Goal: Task Accomplishment & Management: Manage account settings

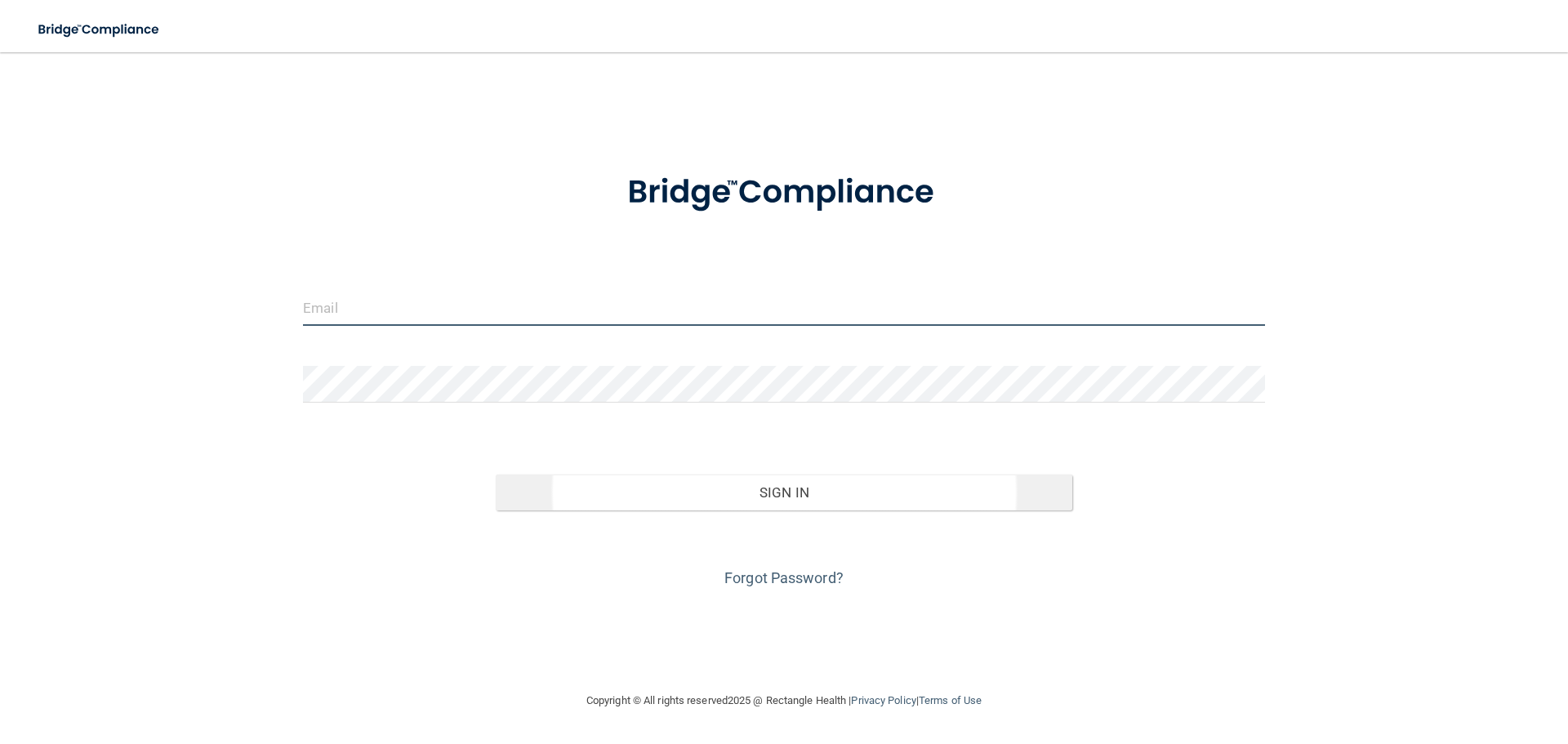
type input "[EMAIL_ADDRESS][DOMAIN_NAME]"
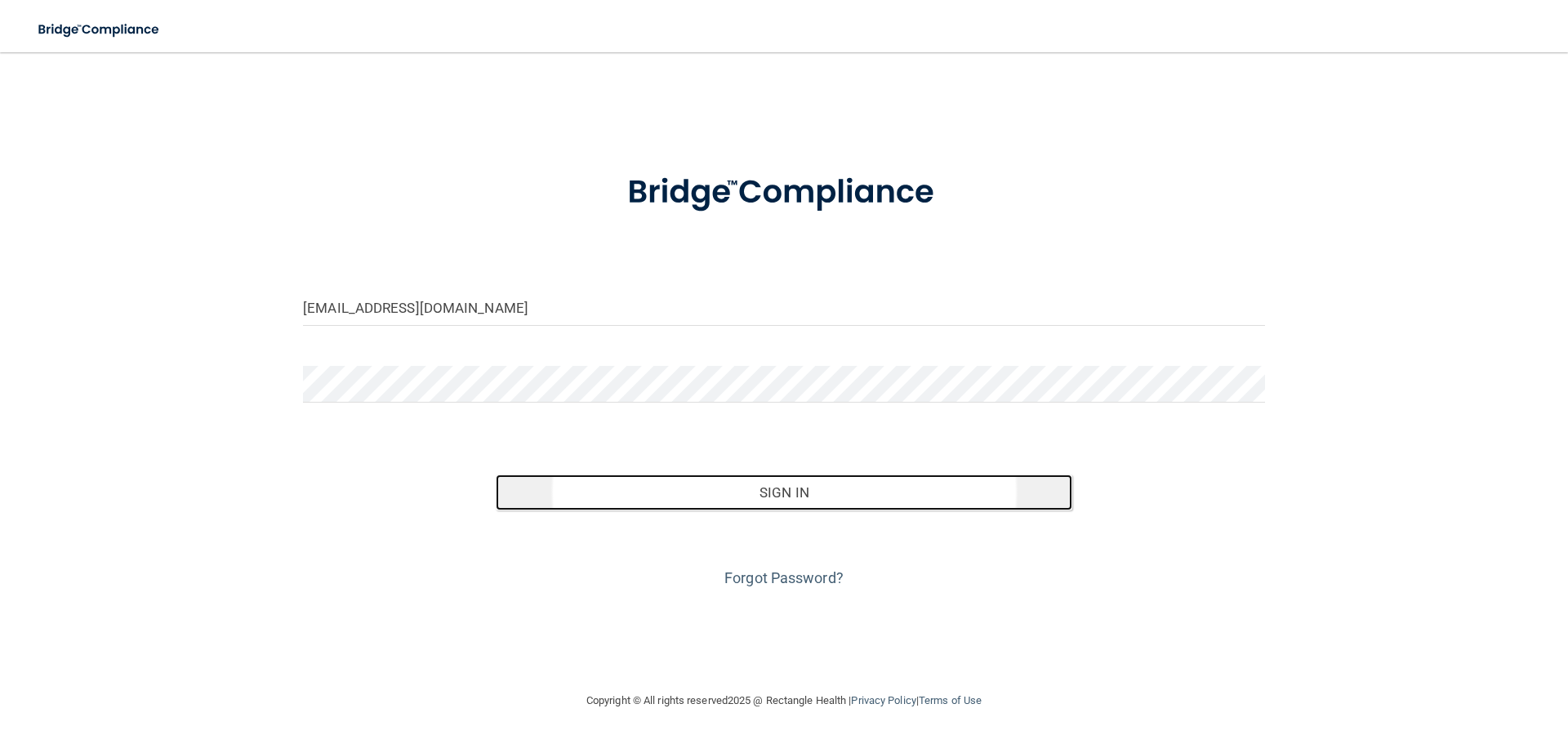
click at [722, 489] on button "Sign In" at bounding box center [784, 493] width 577 height 36
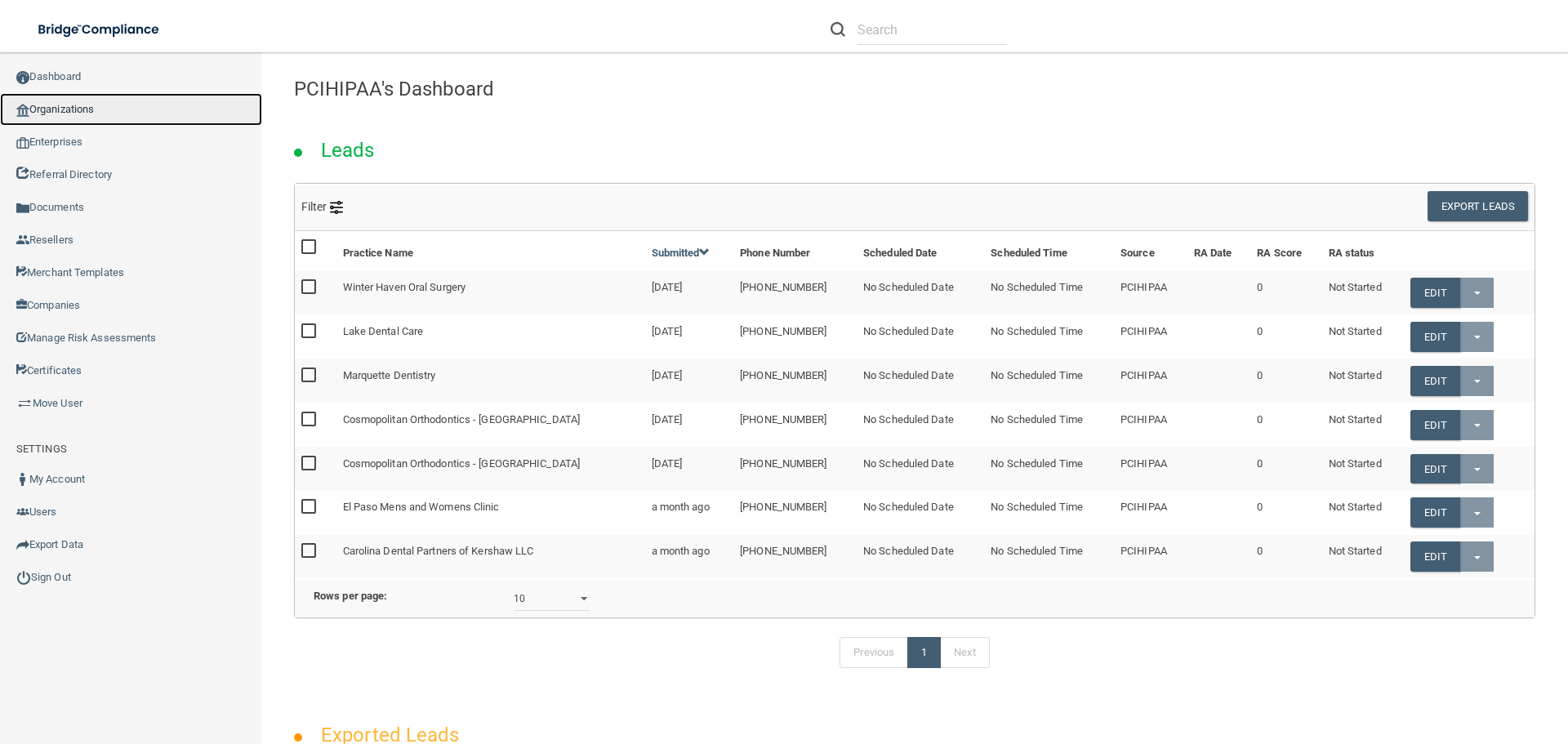
click at [72, 117] on link "Organizations" at bounding box center [131, 110] width 262 height 32
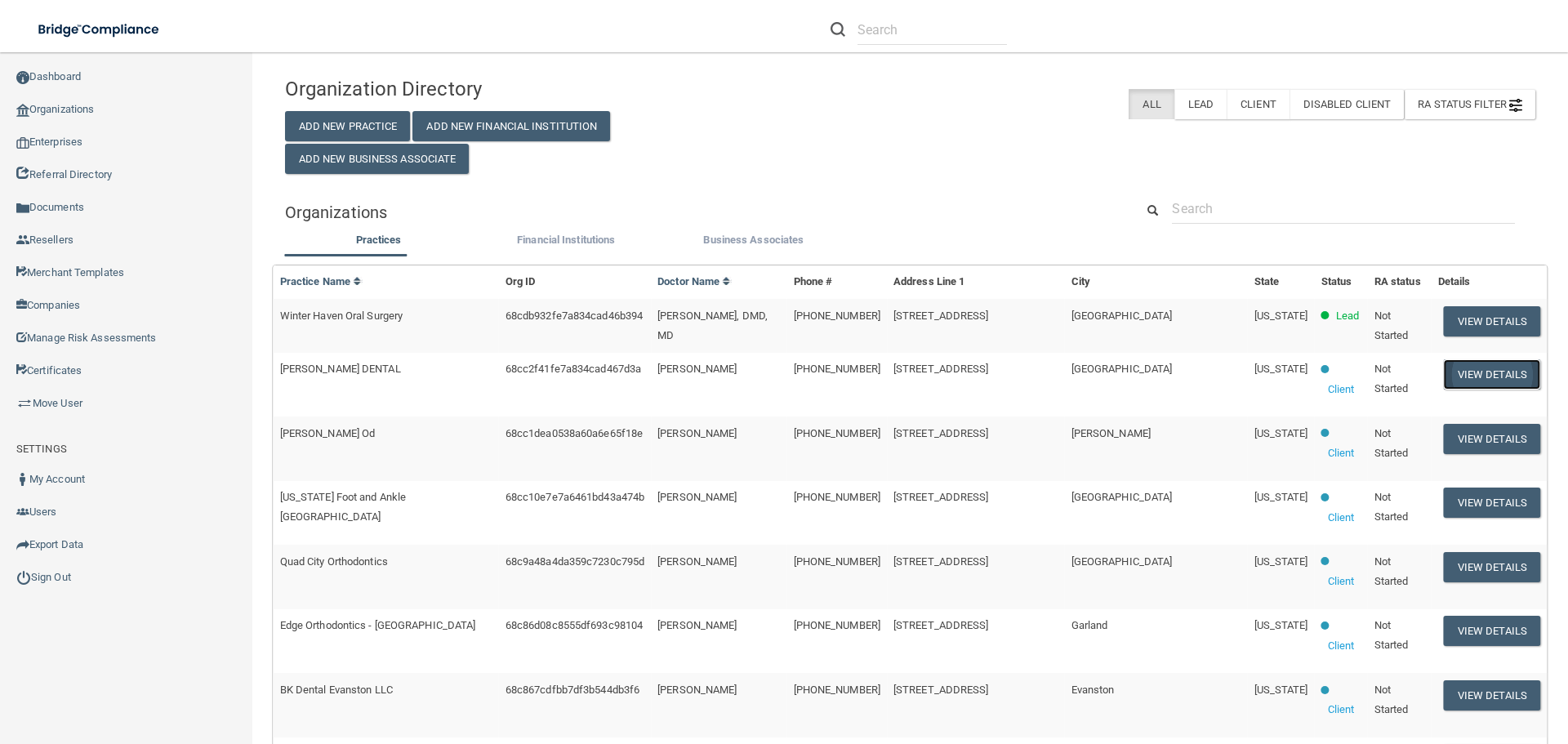
click at [1477, 368] on button "View Details" at bounding box center [1491, 375] width 96 height 31
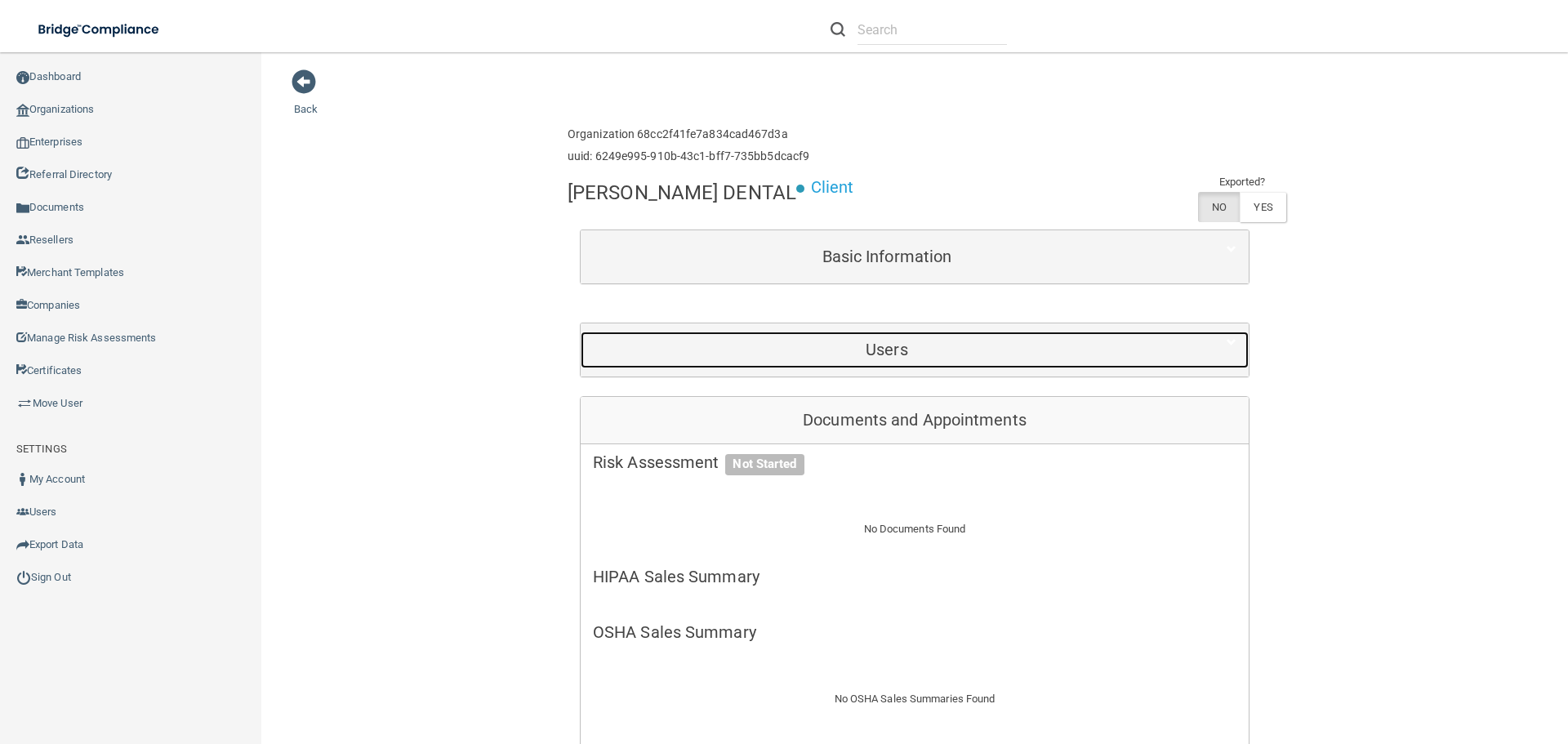
click at [916, 356] on h5 "Users" at bounding box center [886, 349] width 587 height 18
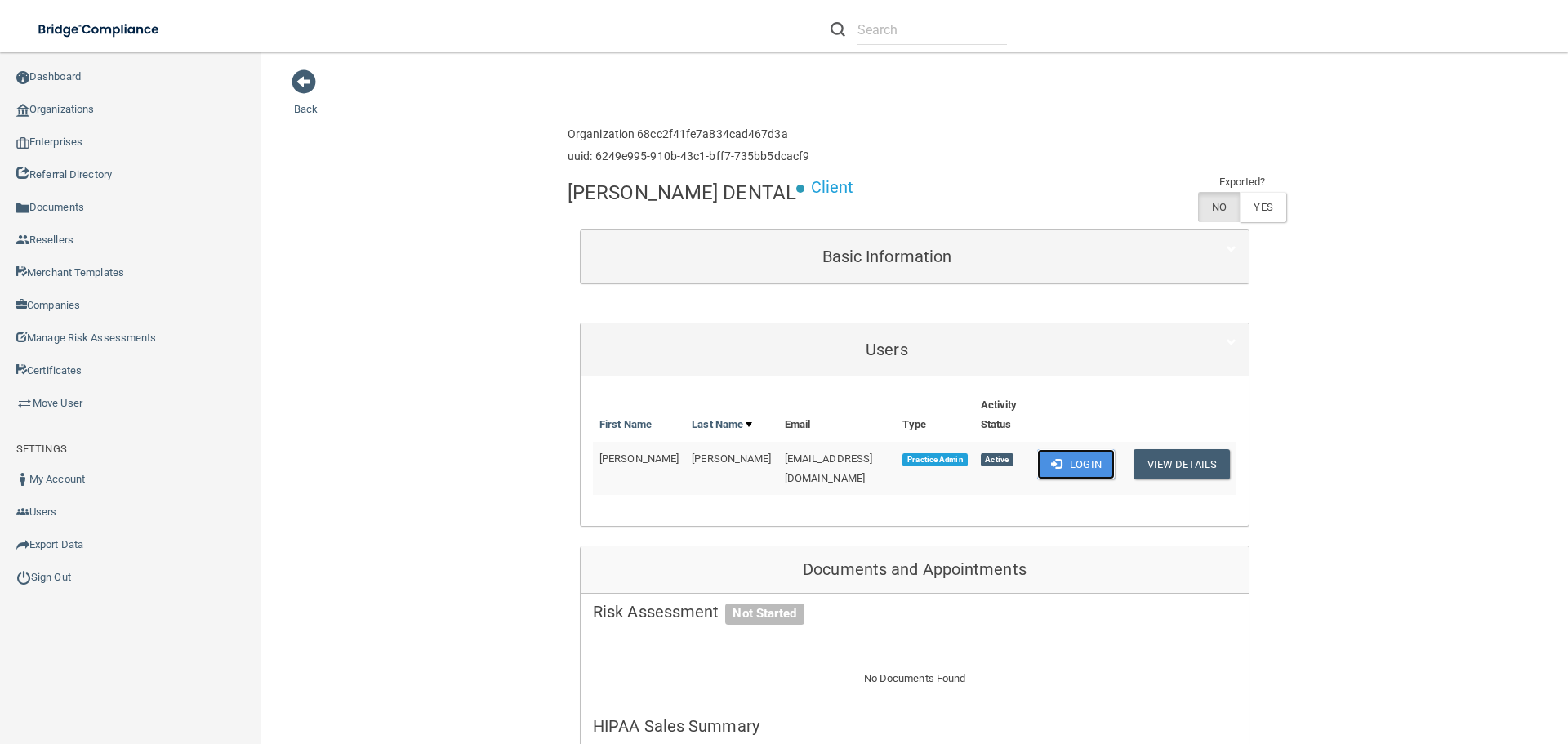
click at [1037, 449] on button "Login" at bounding box center [1075, 465] width 77 height 31
click at [103, 585] on link "Sign Out" at bounding box center [131, 578] width 262 height 32
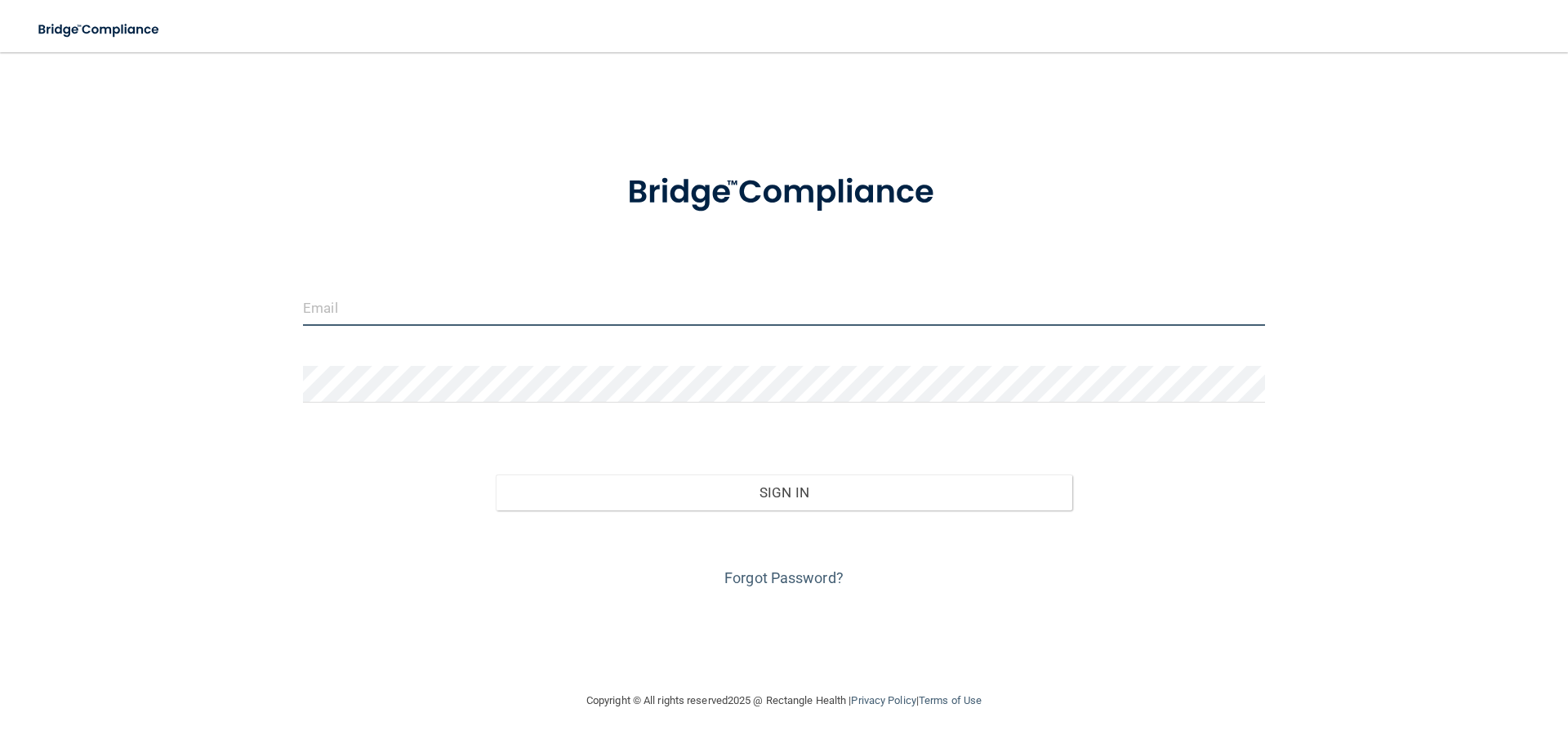
type input "sangiello@rectanglehealth.com"
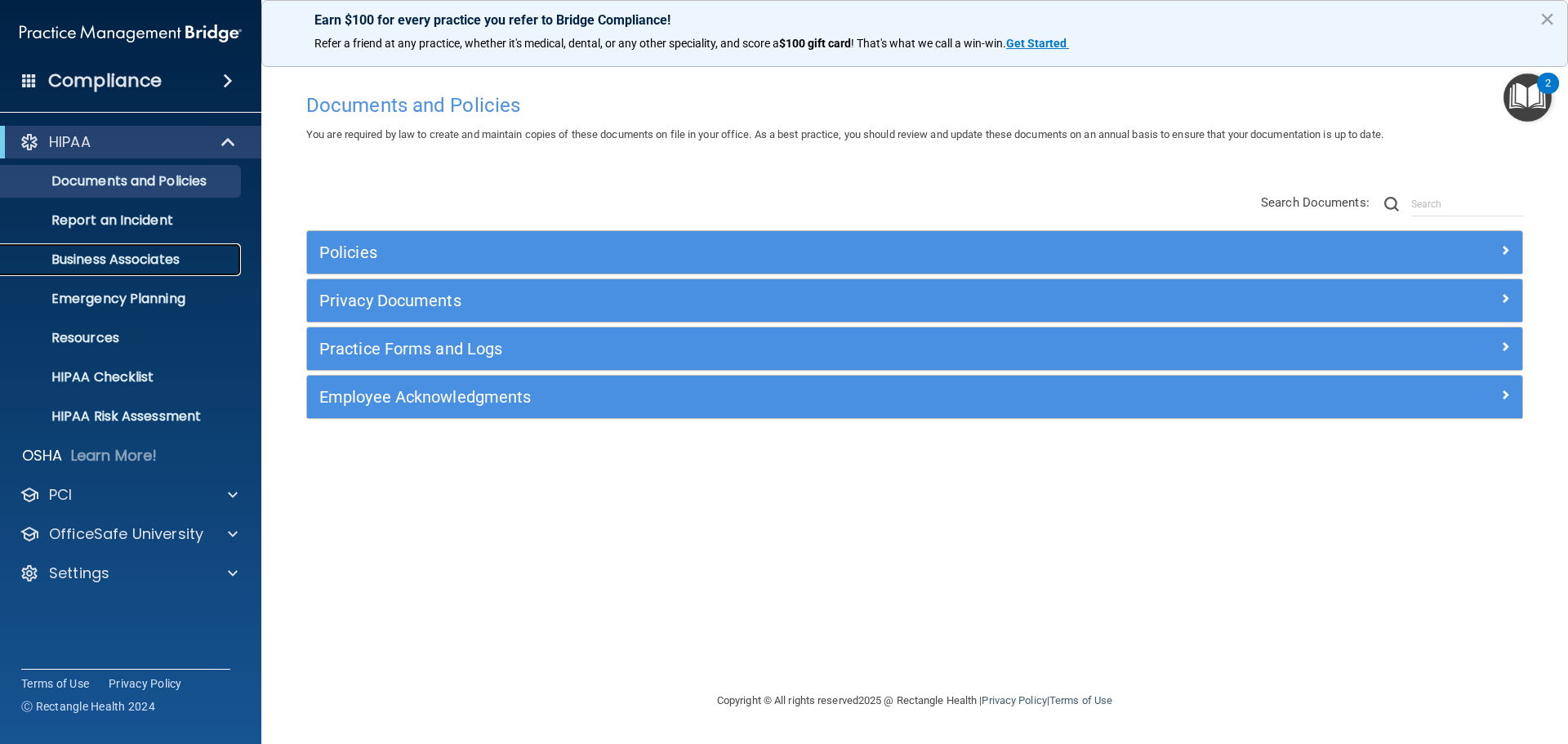
click at [168, 253] on p "Business Associates" at bounding box center [122, 259] width 223 height 16
